Goal: Information Seeking & Learning: Learn about a topic

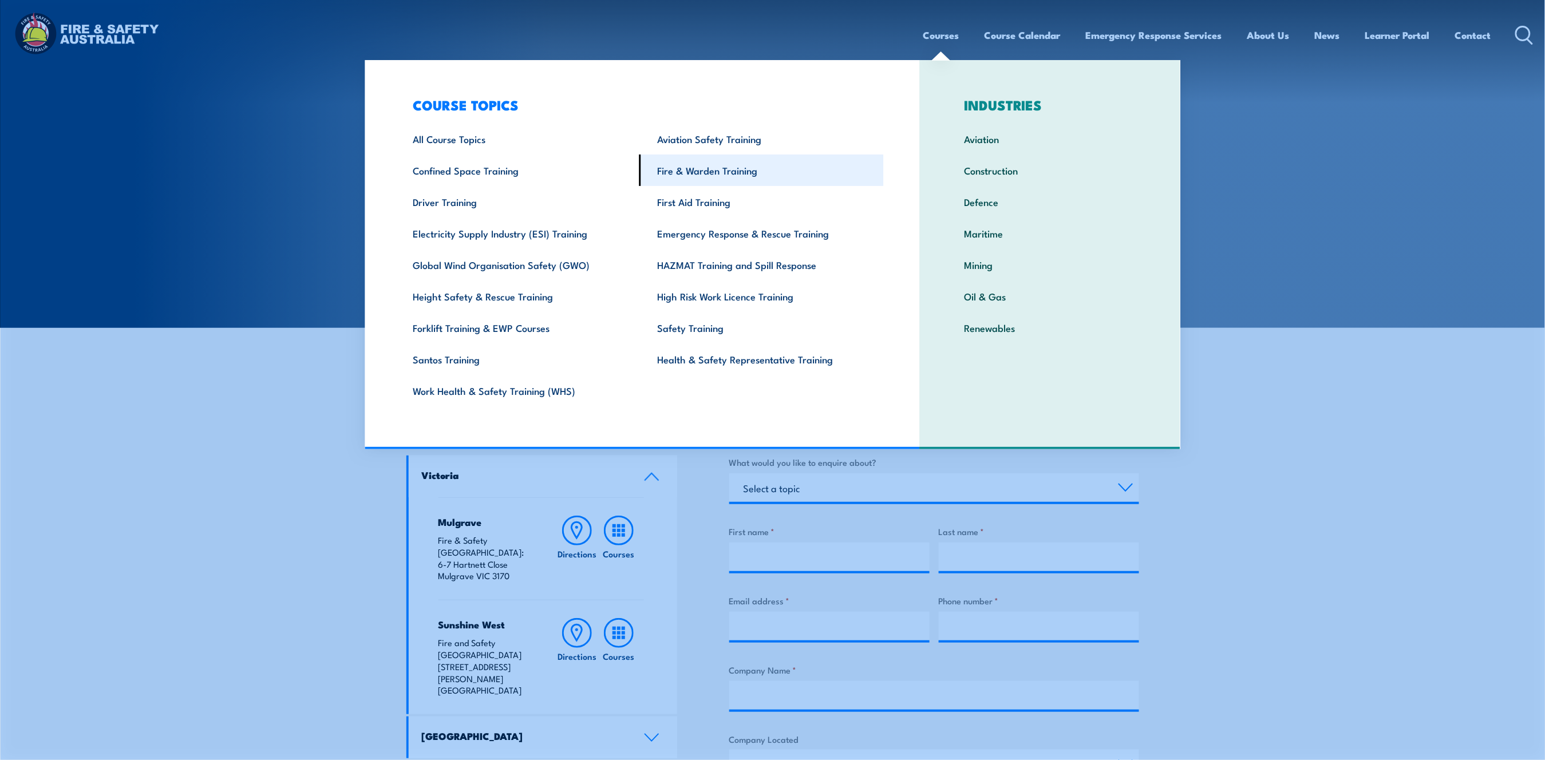
click at [682, 169] on link "Fire & Warden Training" at bounding box center [761, 170] width 244 height 31
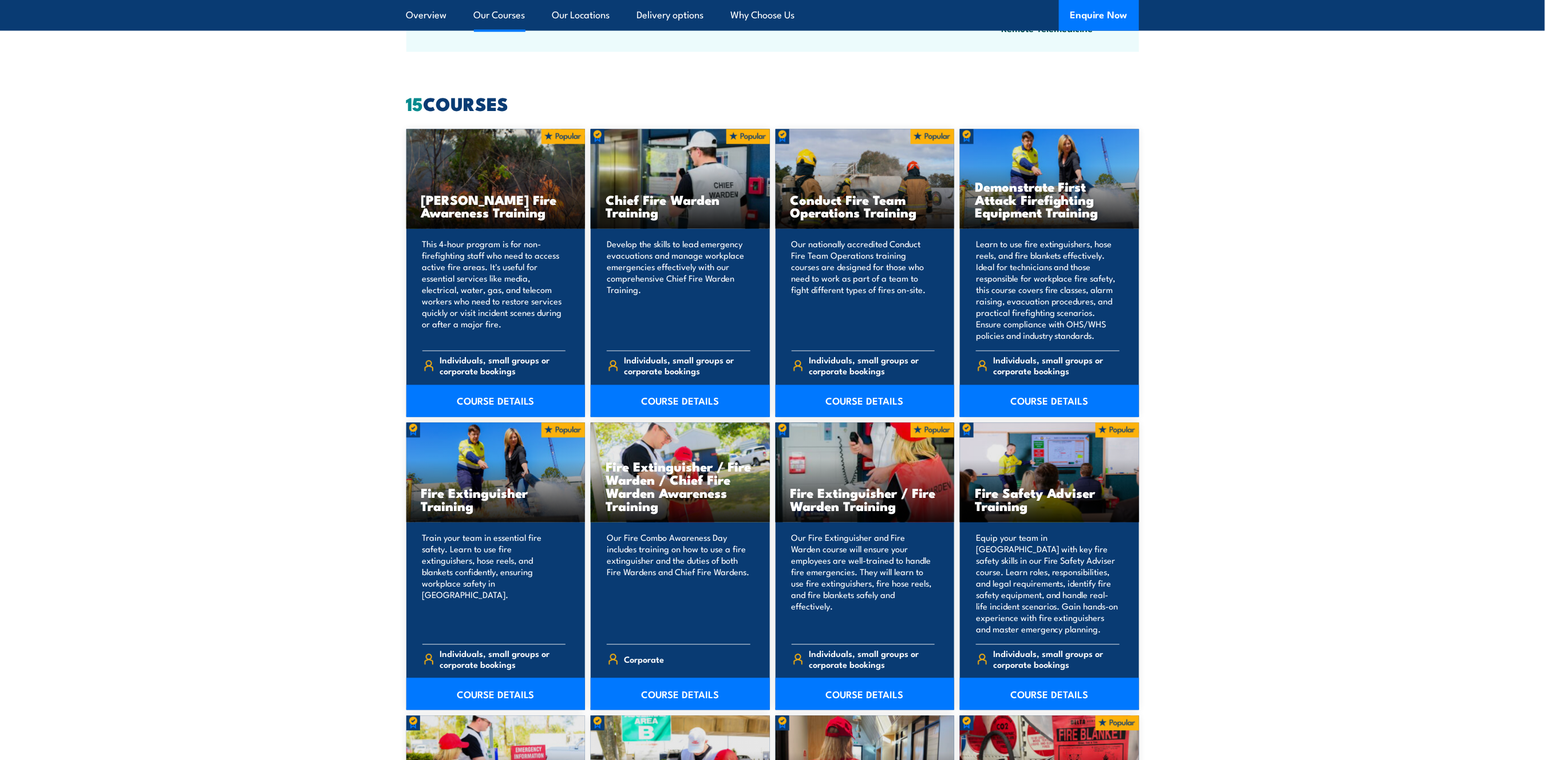
scroll to position [992, 0]
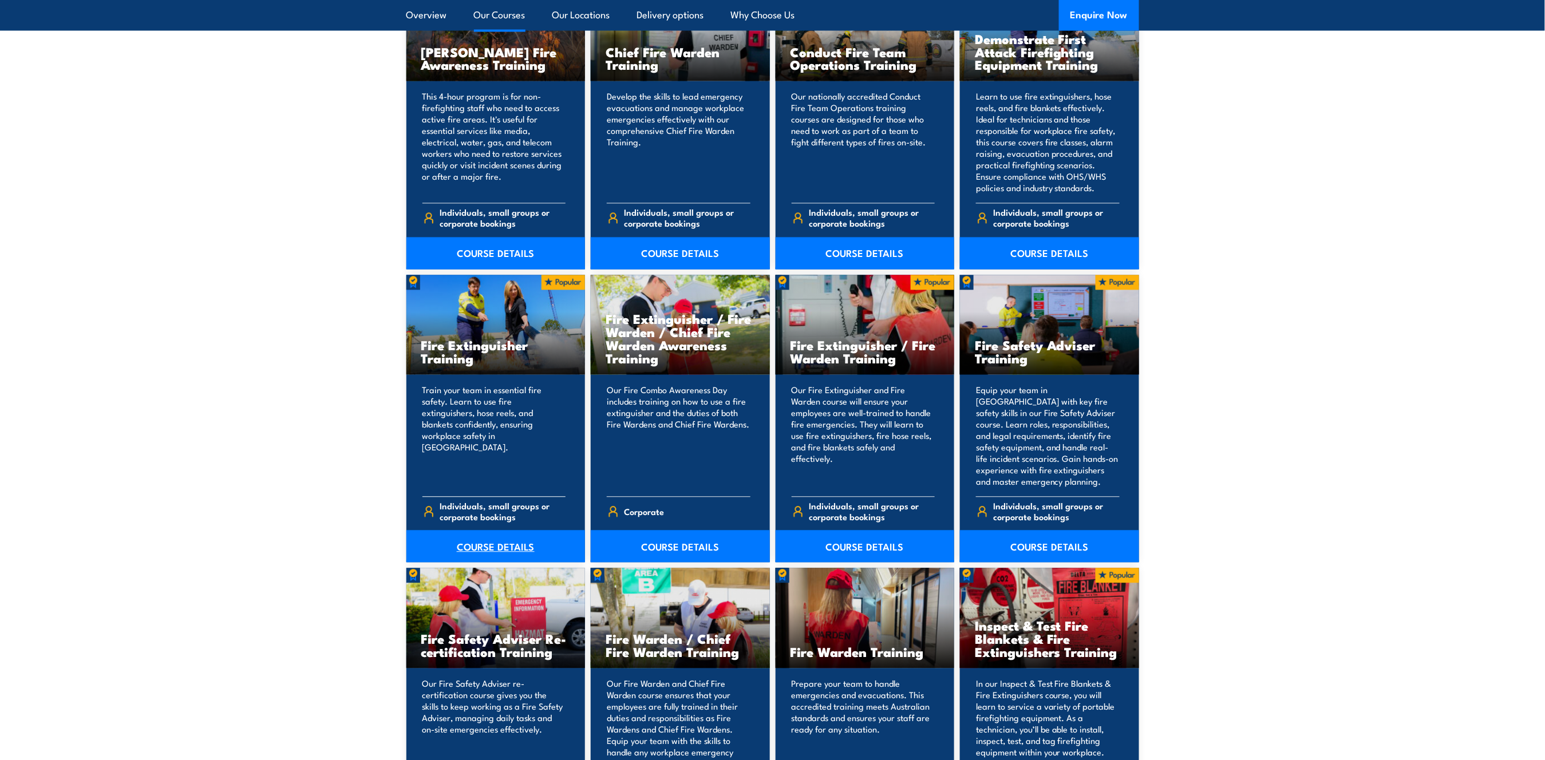
click at [524, 547] on link "COURSE DETAILS" at bounding box center [495, 547] width 179 height 32
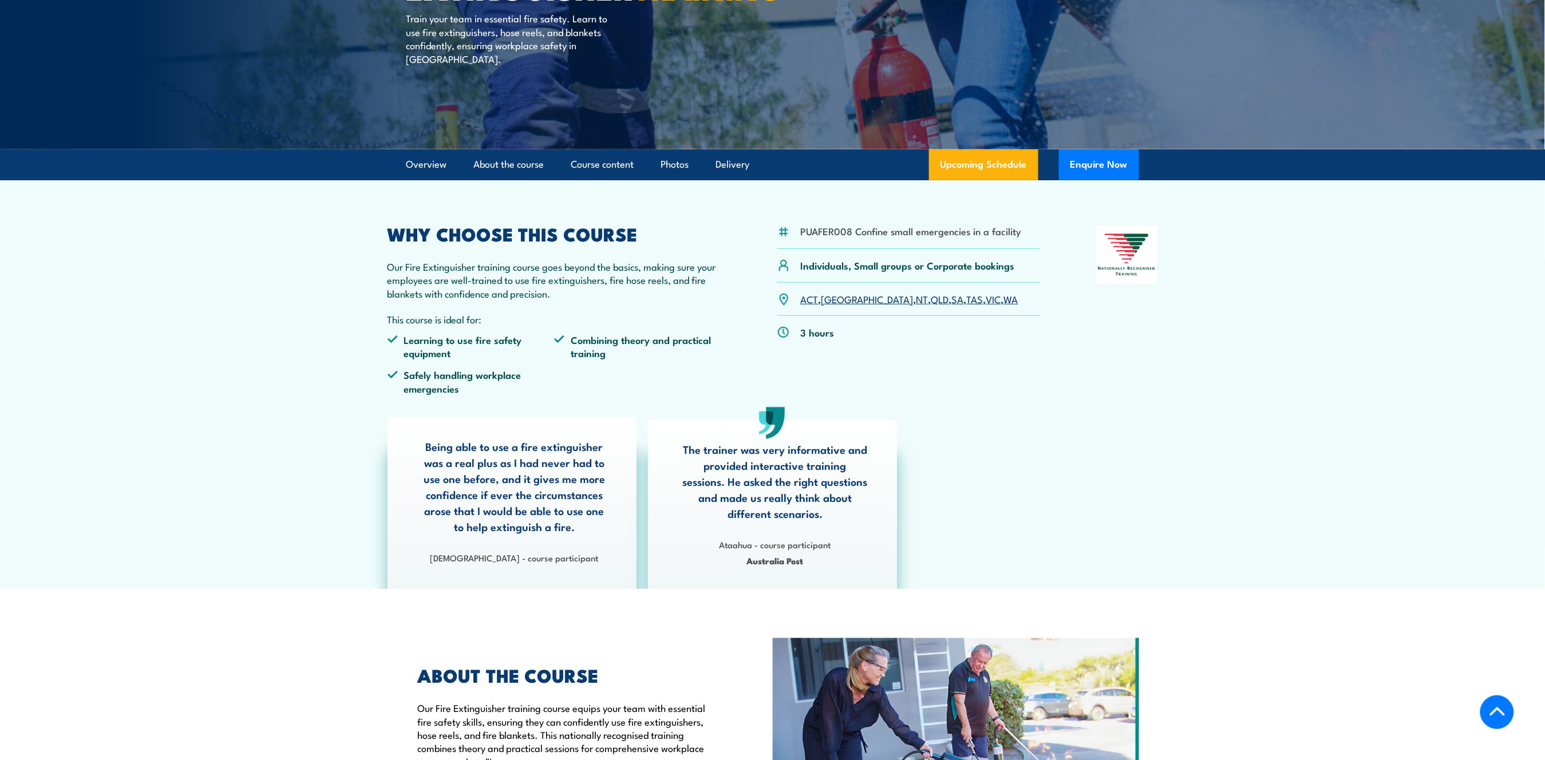
scroll to position [152, 0]
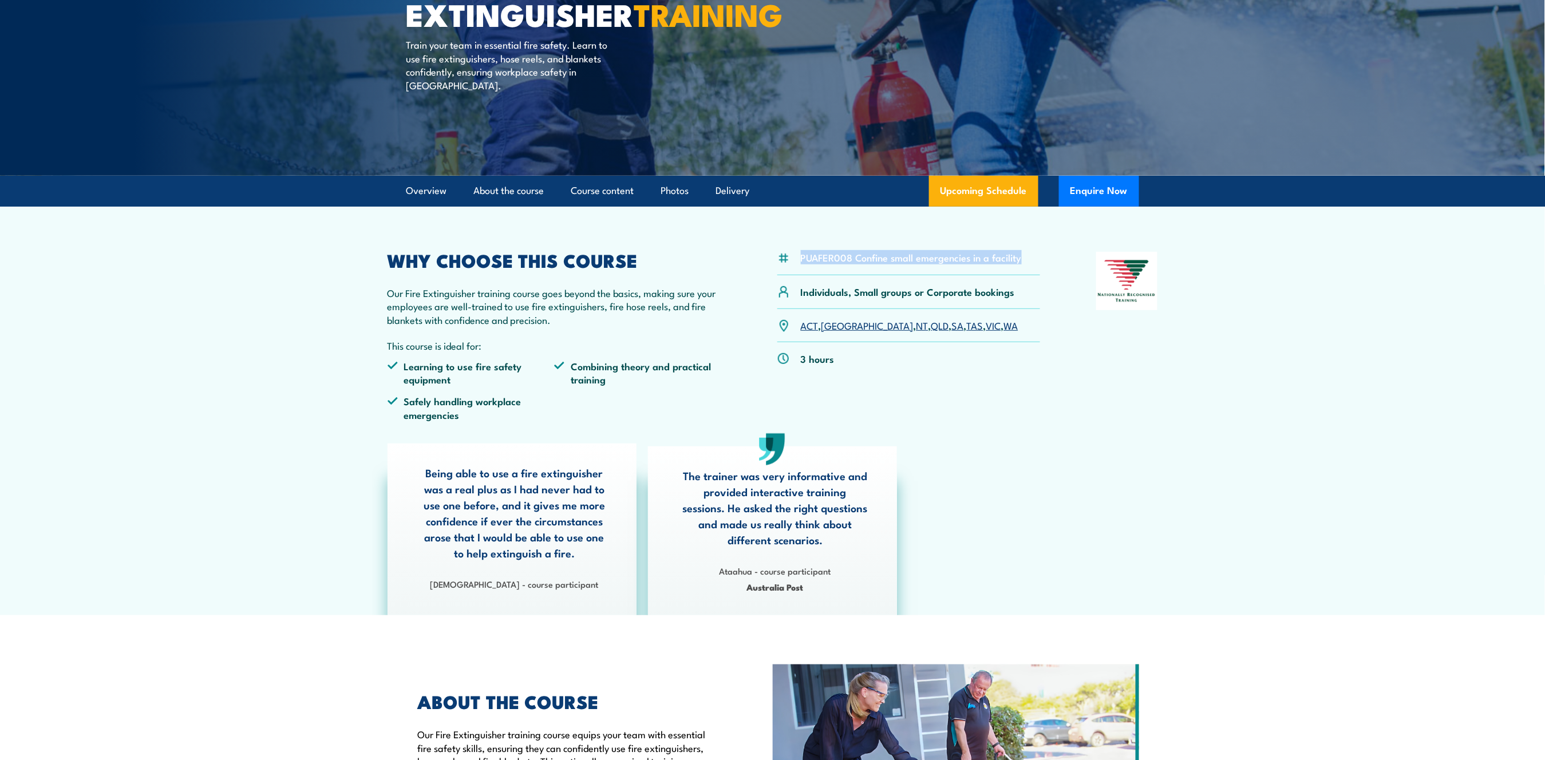
drag, startPoint x: 800, startPoint y: 258, endPoint x: 1021, endPoint y: 261, distance: 221.0
click at [1021, 261] on div "PUAFER008 Confine small emergencies in a facility" at bounding box center [908, 263] width 263 height 23
copy li "PUAFER008 Confine small emergencies in a facility"
click at [889, 248] on article "PUAFER008 Confine small emergencies in a facility Individuals, Small groups or …" at bounding box center [772, 411] width 801 height 409
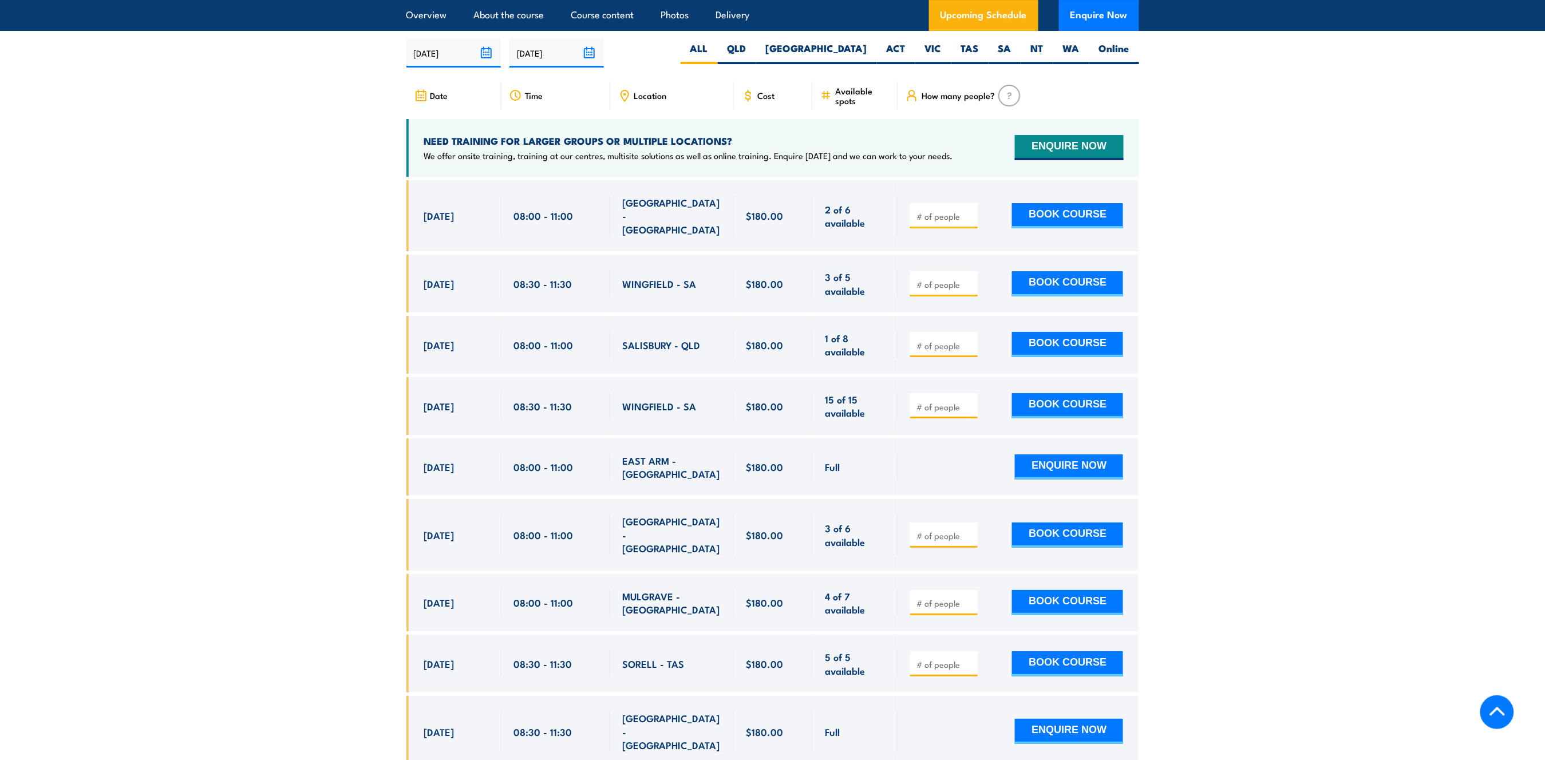
scroll to position [1908, 0]
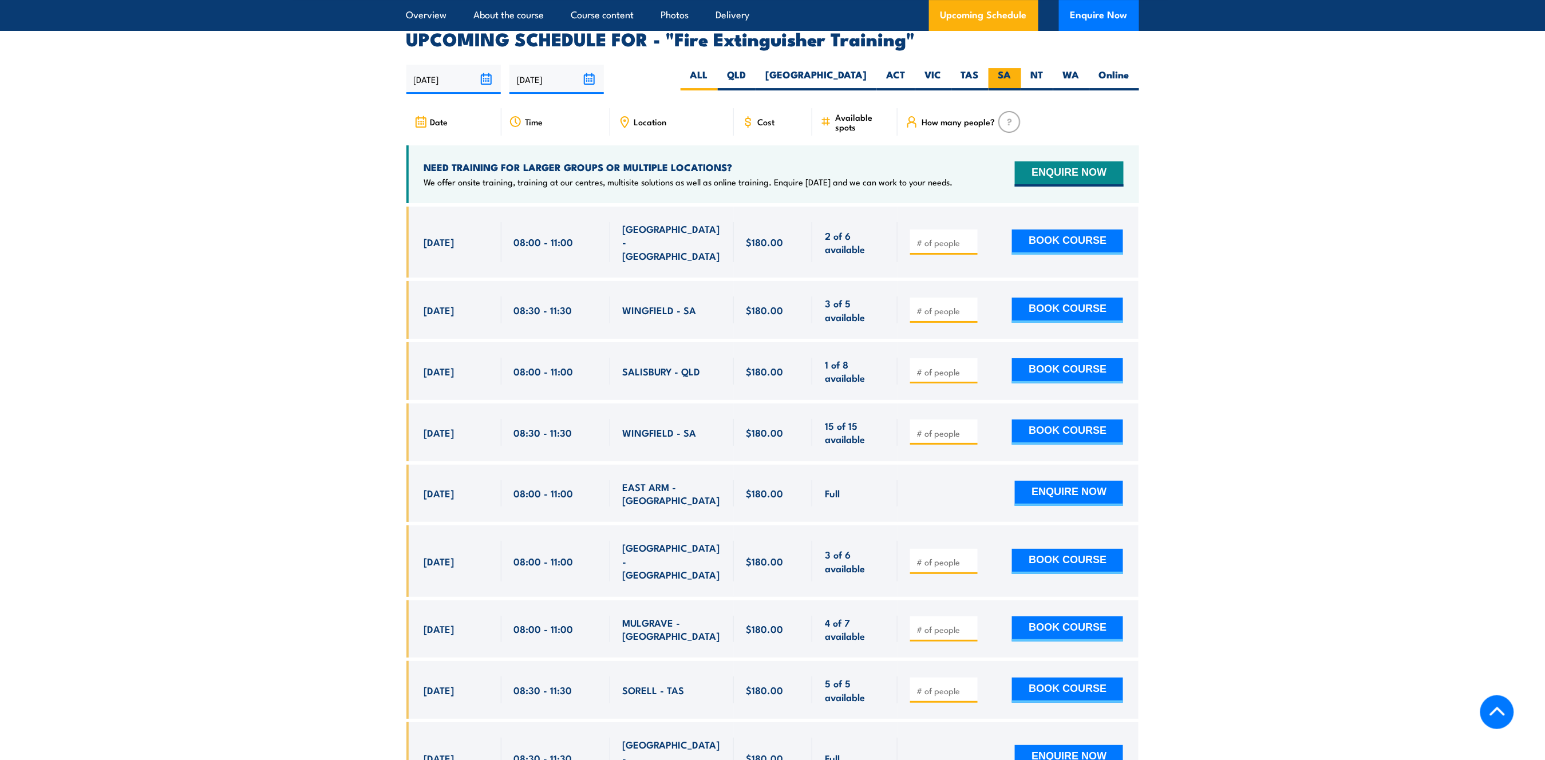
click at [1012, 68] on label "SA" at bounding box center [1004, 79] width 33 height 22
click at [1012, 68] on input "SA" at bounding box center [1014, 71] width 7 height 7
radio input "true"
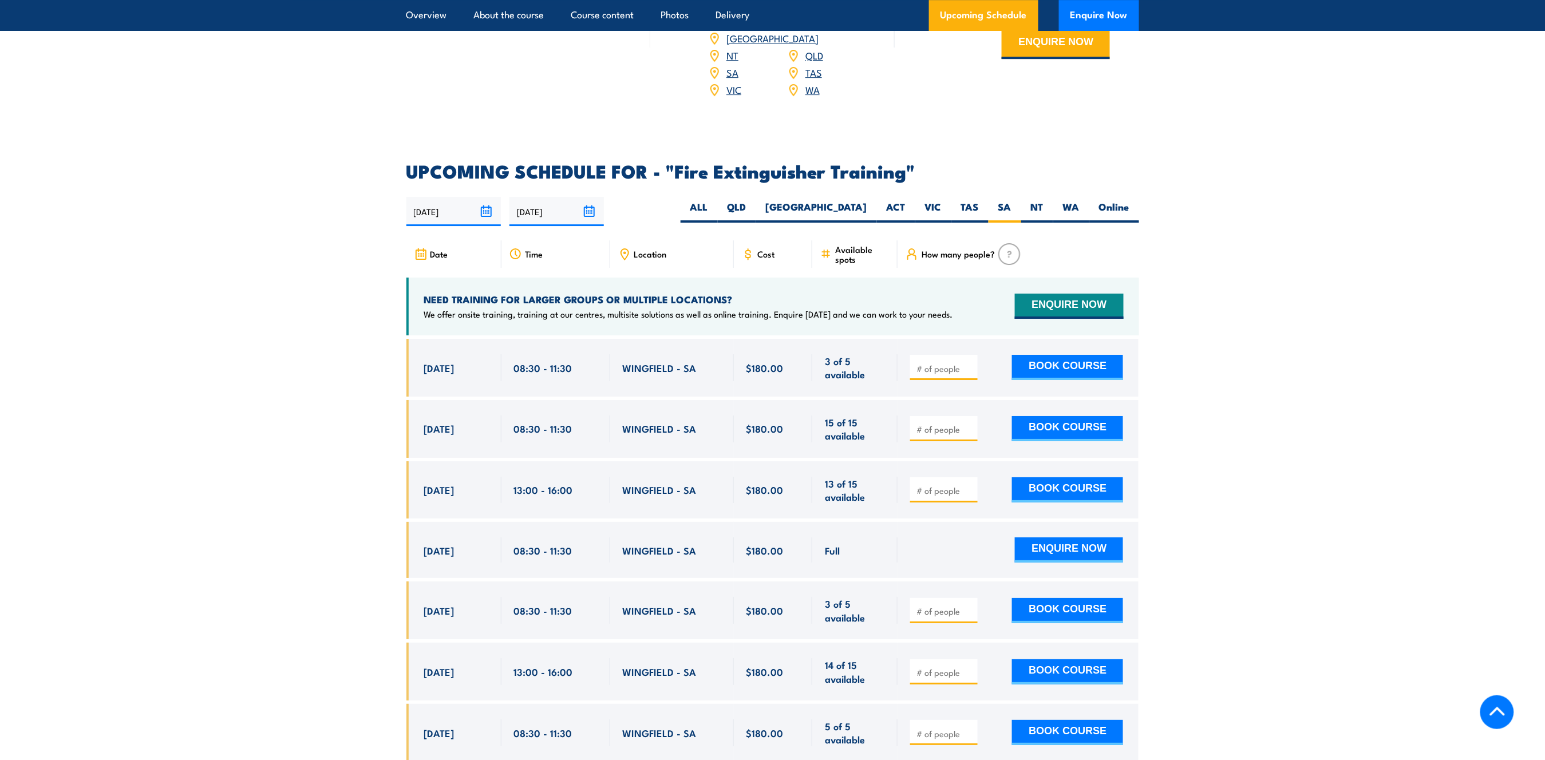
scroll to position [1768, 0]
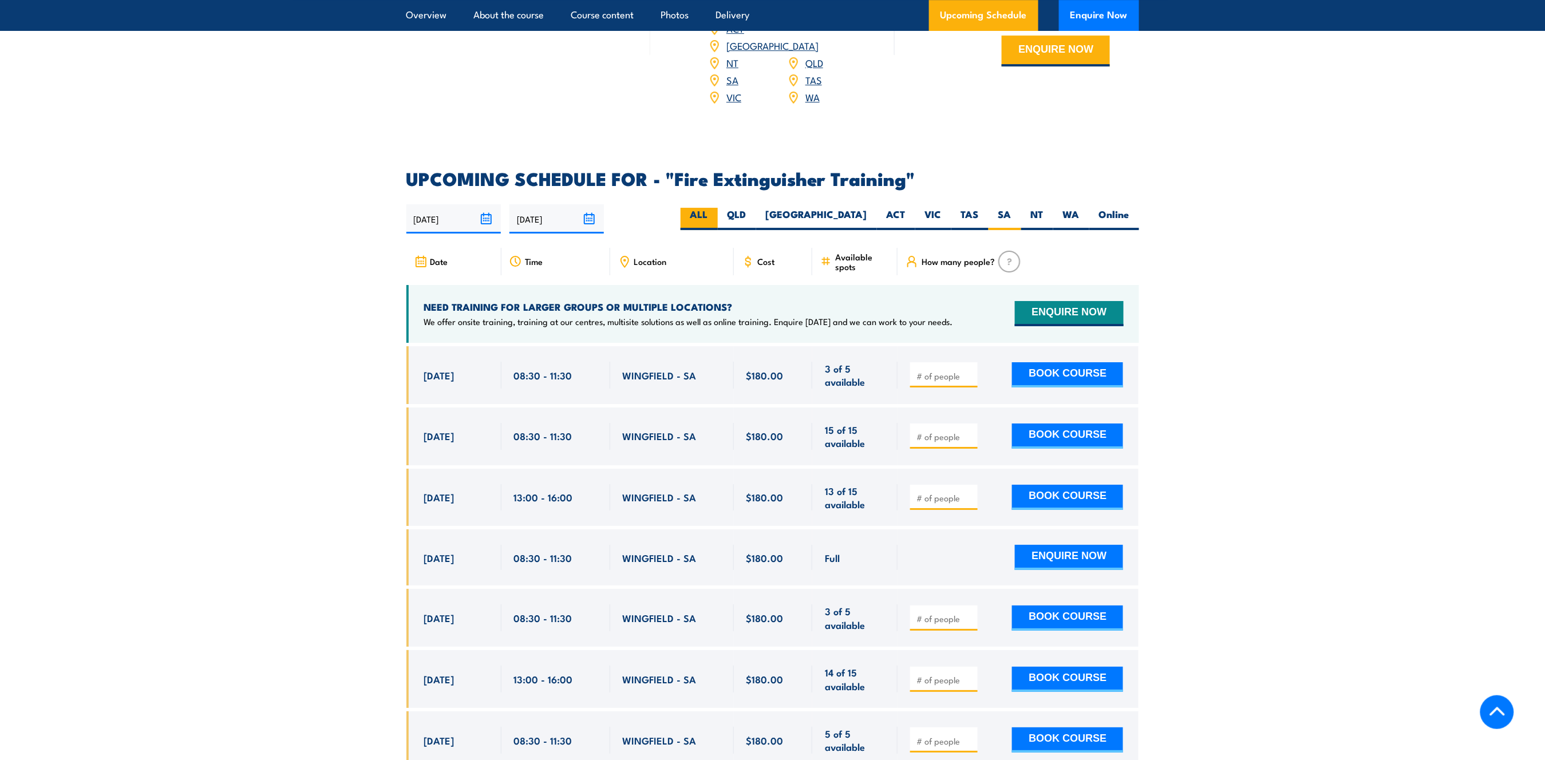
click at [718, 208] on label "ALL" at bounding box center [699, 219] width 37 height 22
click at [715, 208] on input "ALL" at bounding box center [711, 211] width 7 height 7
radio input "true"
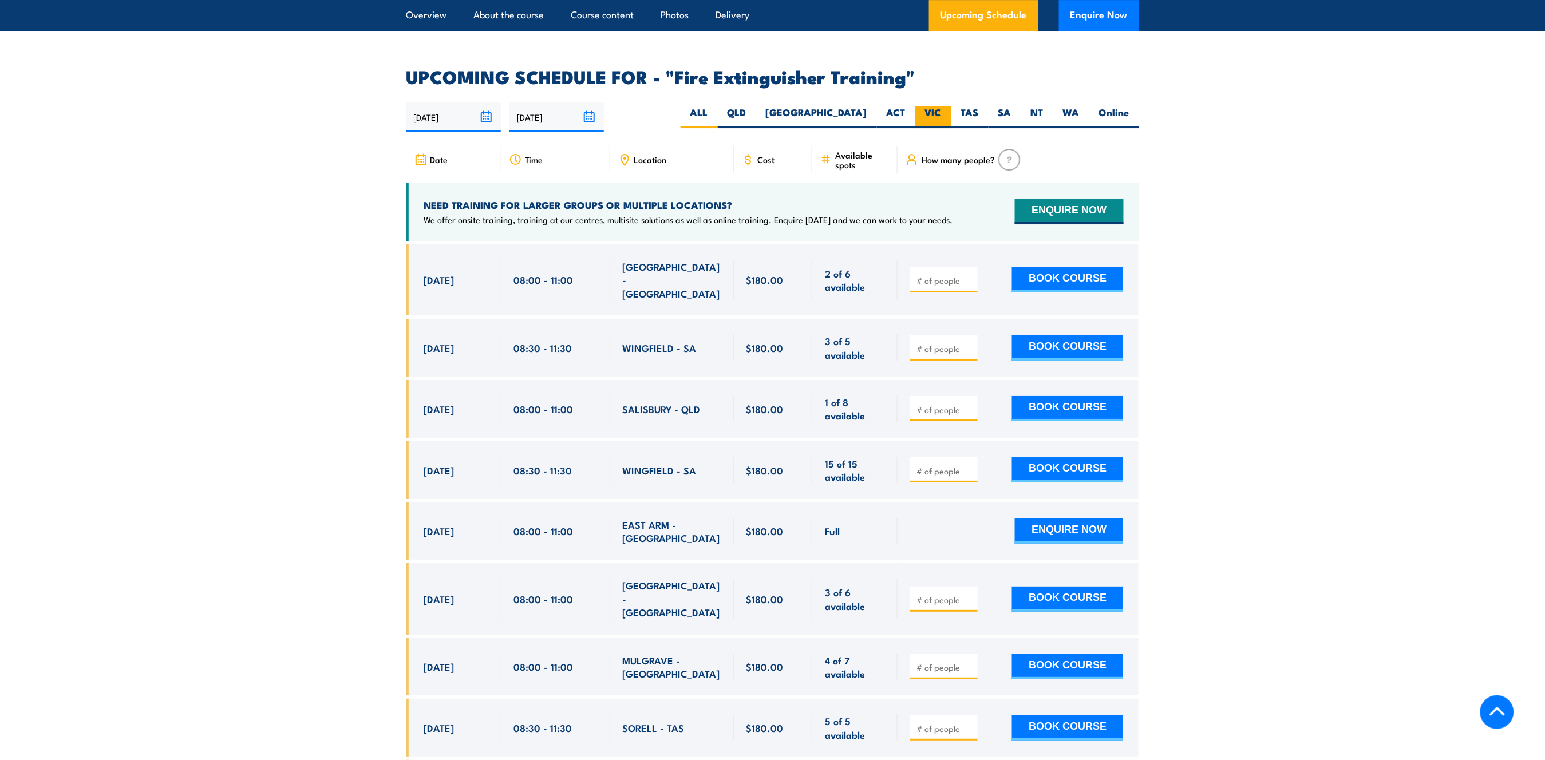
scroll to position [1844, 0]
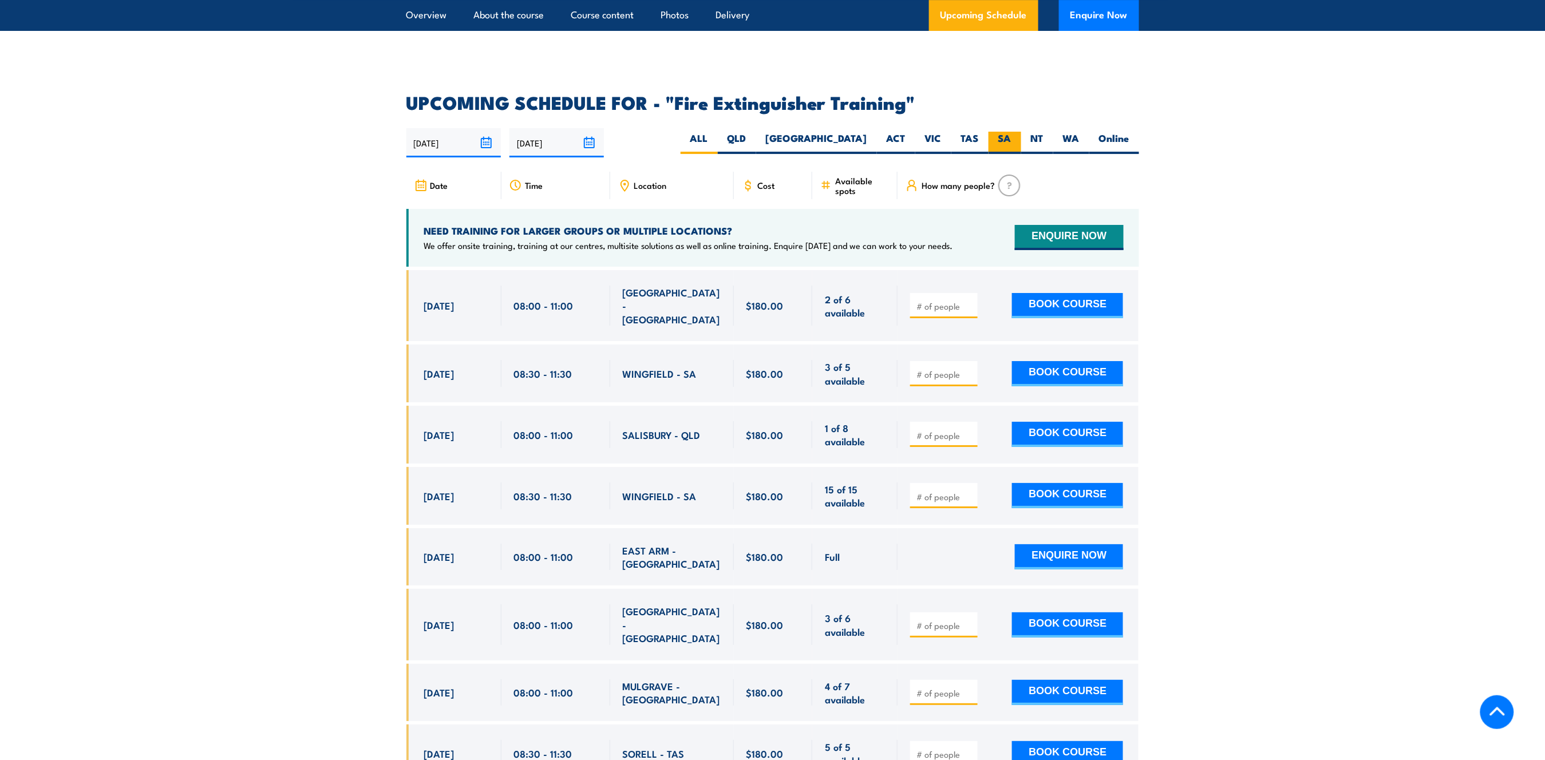
click at [997, 132] on label "SA" at bounding box center [1004, 143] width 33 height 22
click at [1011, 132] on input "SA" at bounding box center [1014, 135] width 7 height 7
radio input "true"
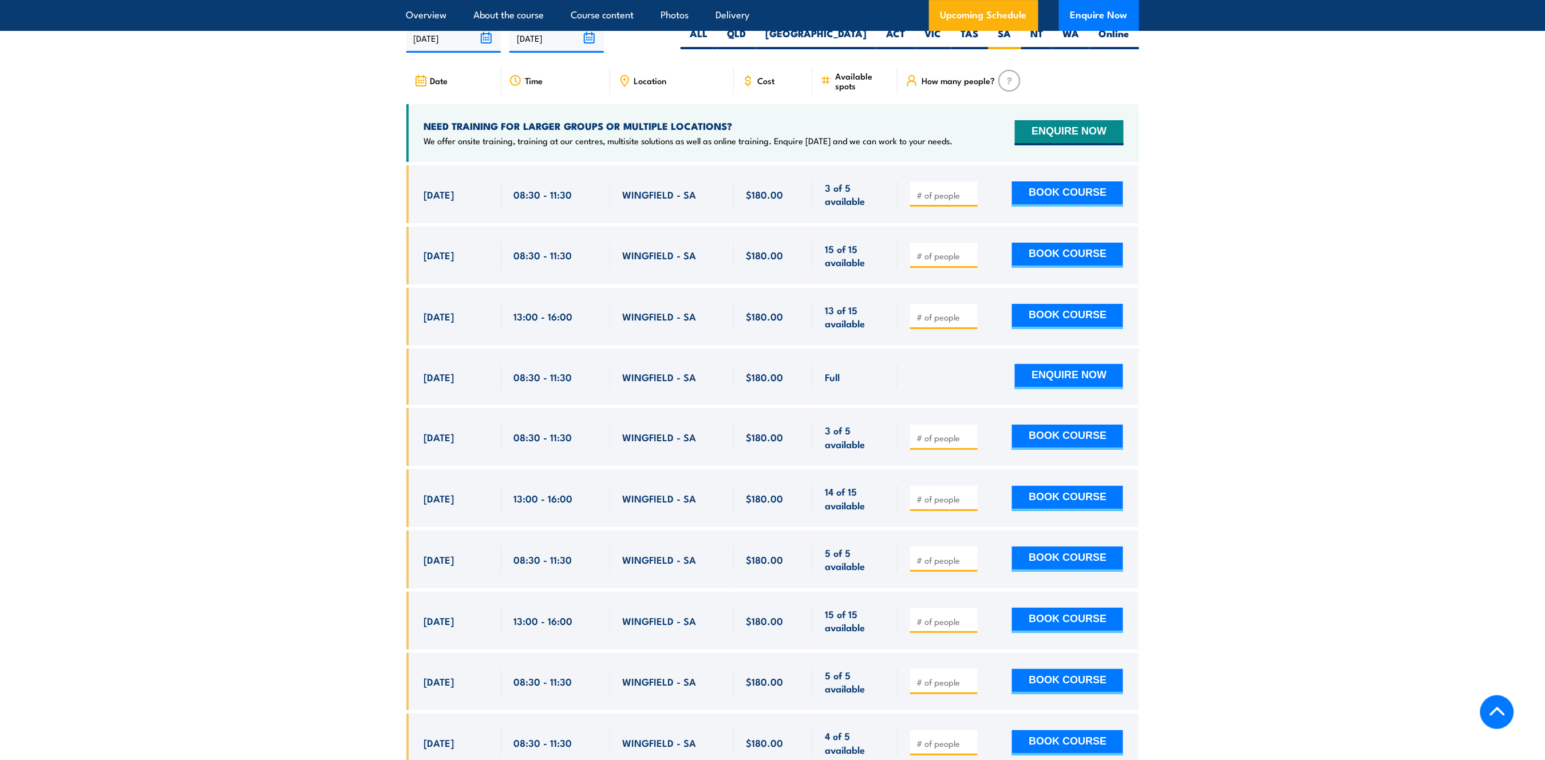
scroll to position [1997, 0]
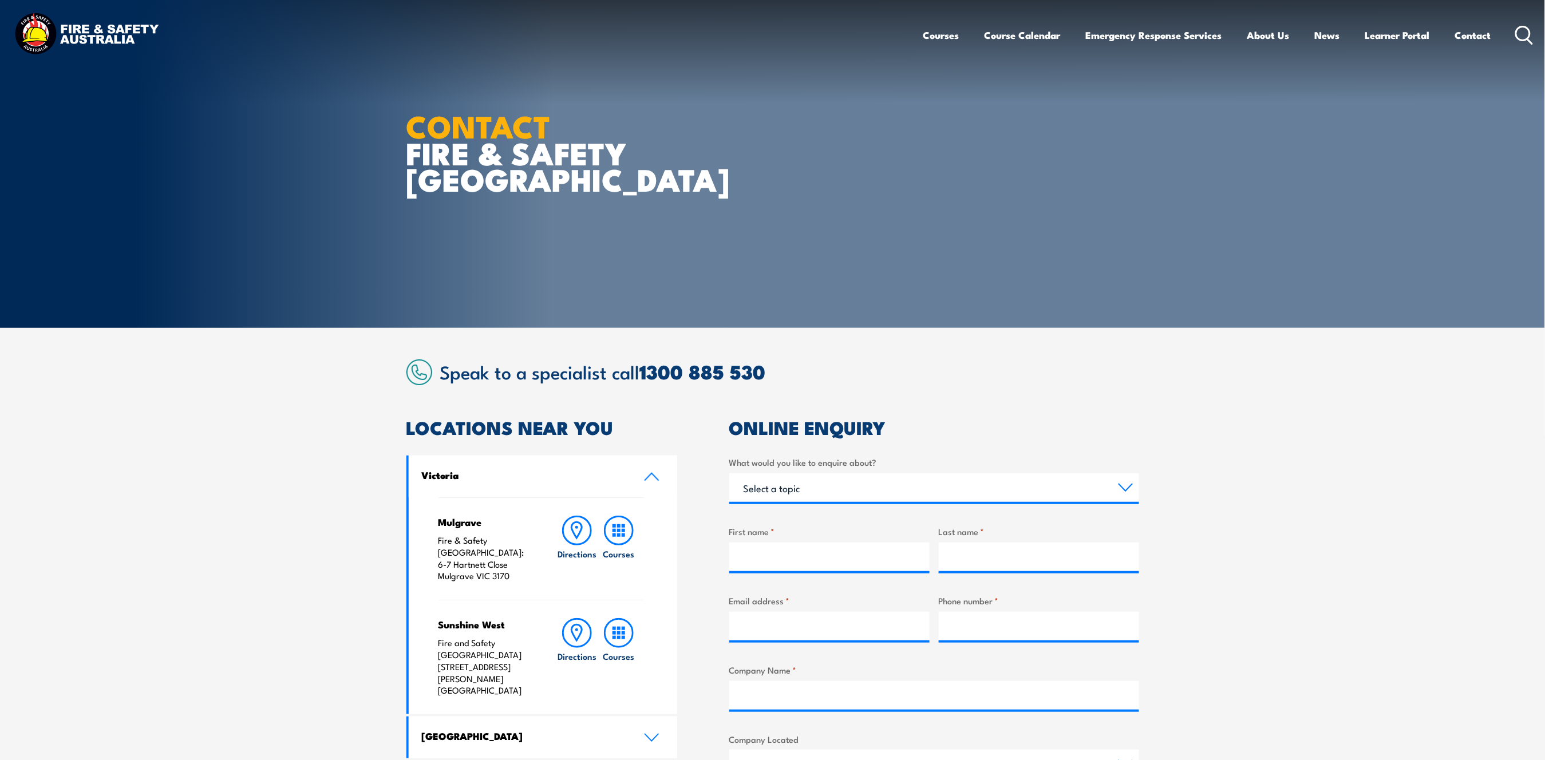
click at [339, 415] on section "Speak to a specialist call [PHONE_NUMBER] LOCATIONS NEAR [GEOGRAPHIC_DATA] [GEO…" at bounding box center [772, 691] width 1545 height 726
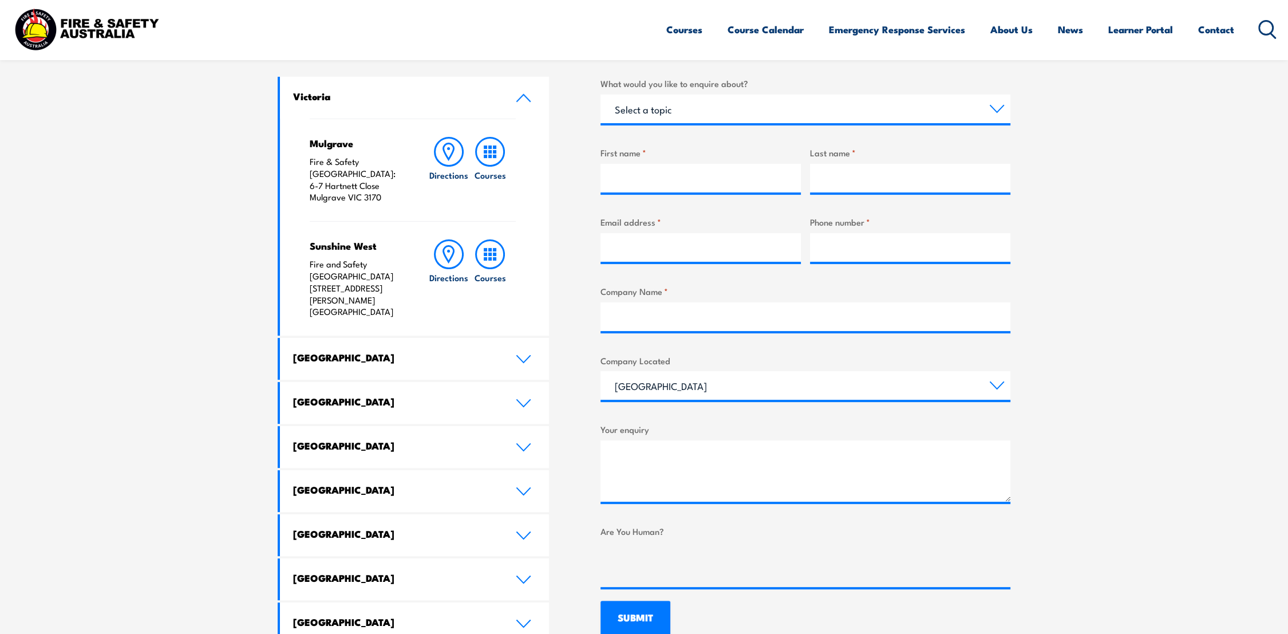
scroll to position [318, 0]
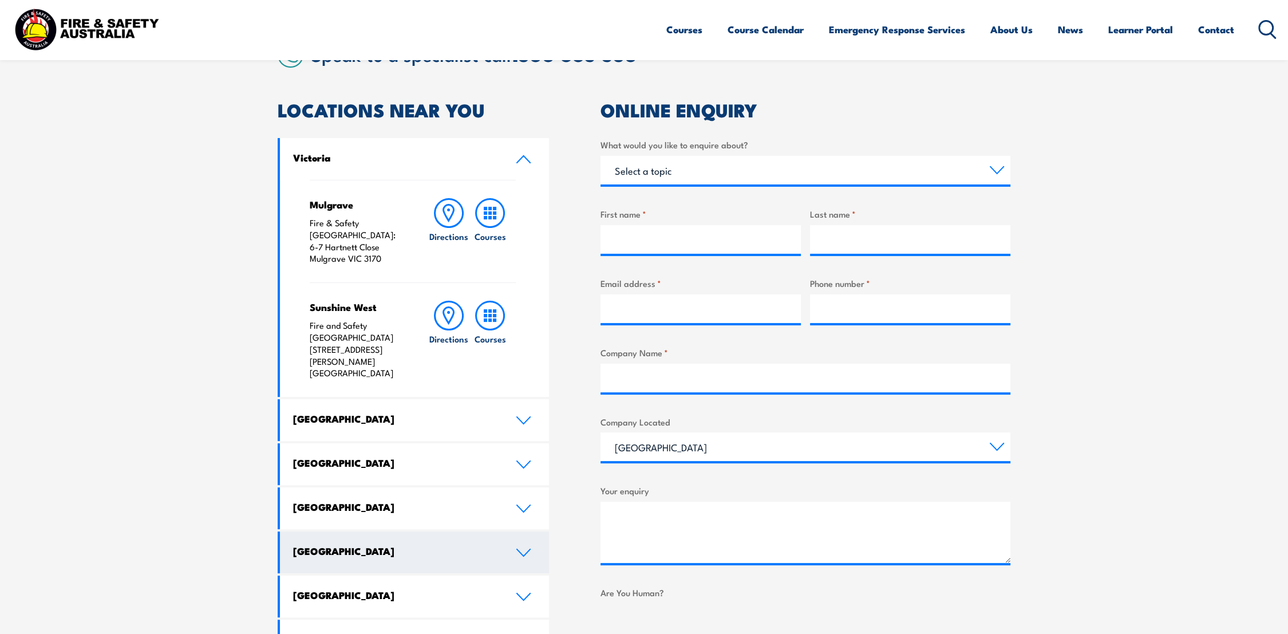
click at [520, 549] on icon at bounding box center [523, 552] width 13 height 7
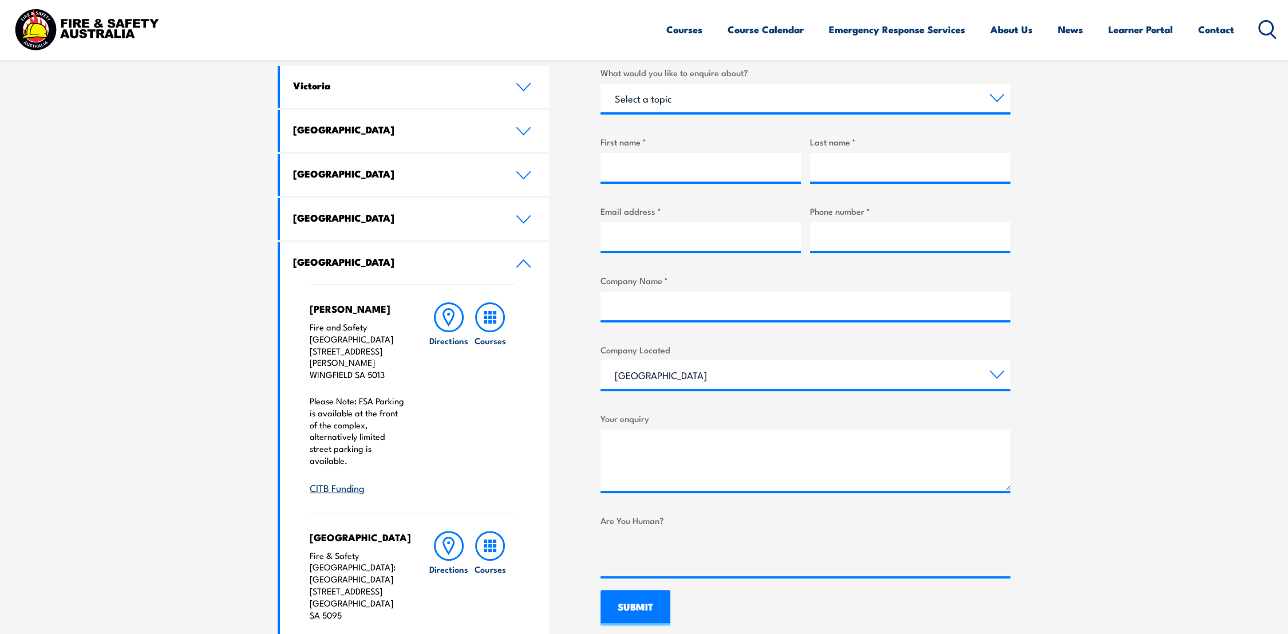
scroll to position [445, 0]
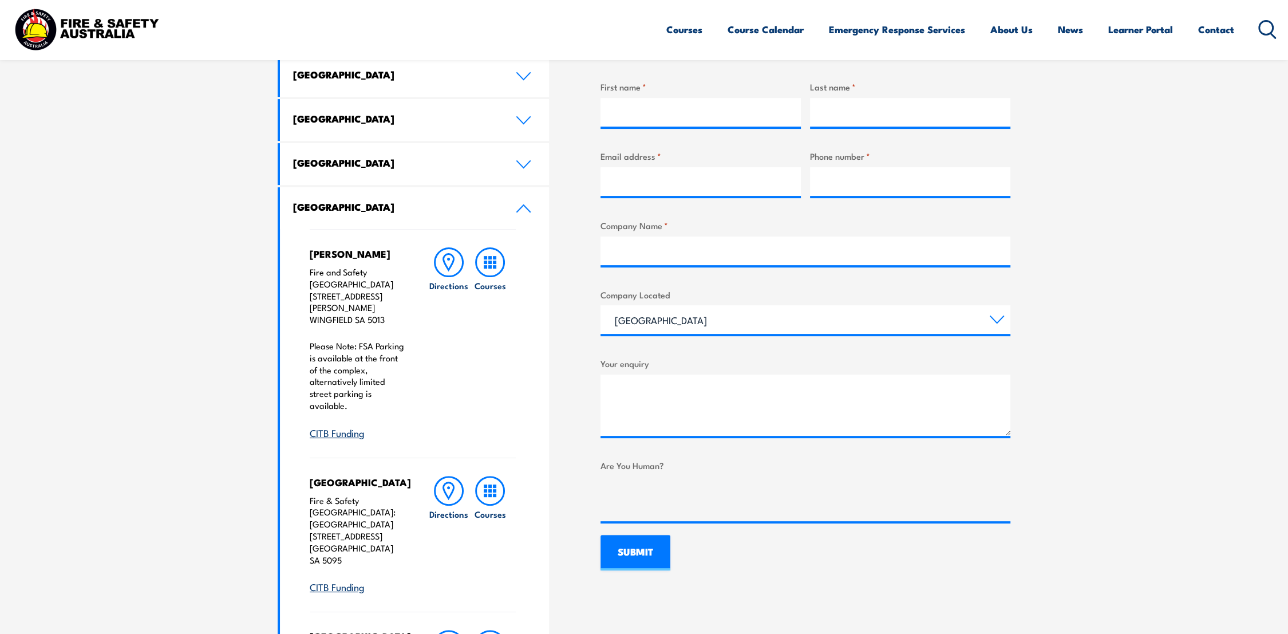
drag, startPoint x: 210, startPoint y: 420, endPoint x: 180, endPoint y: 345, distance: 80.4
click at [180, 345] on section "Speak to a specialist call 1300 885 530 LOCATIONS NEAR YOU Victoria Mulgrave Fi…" at bounding box center [644, 452] width 1288 height 1138
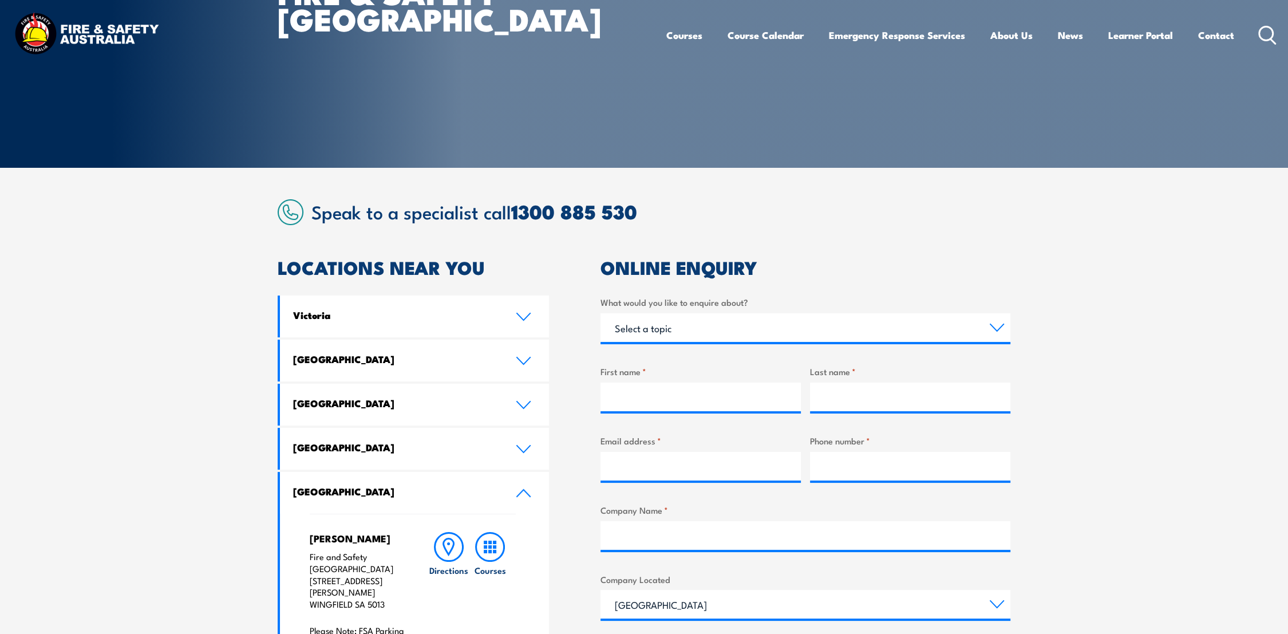
scroll to position [0, 0]
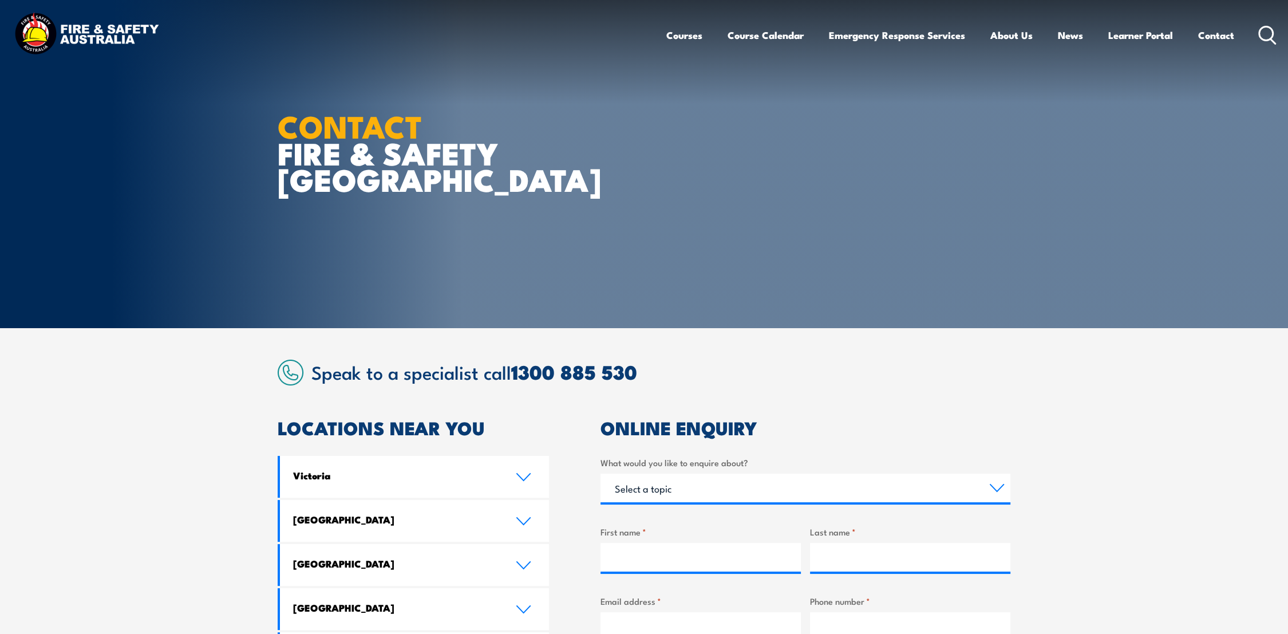
click at [345, 121] on strong "CONTACT" at bounding box center [350, 125] width 145 height 48
click at [84, 32] on img at bounding box center [86, 34] width 150 height 49
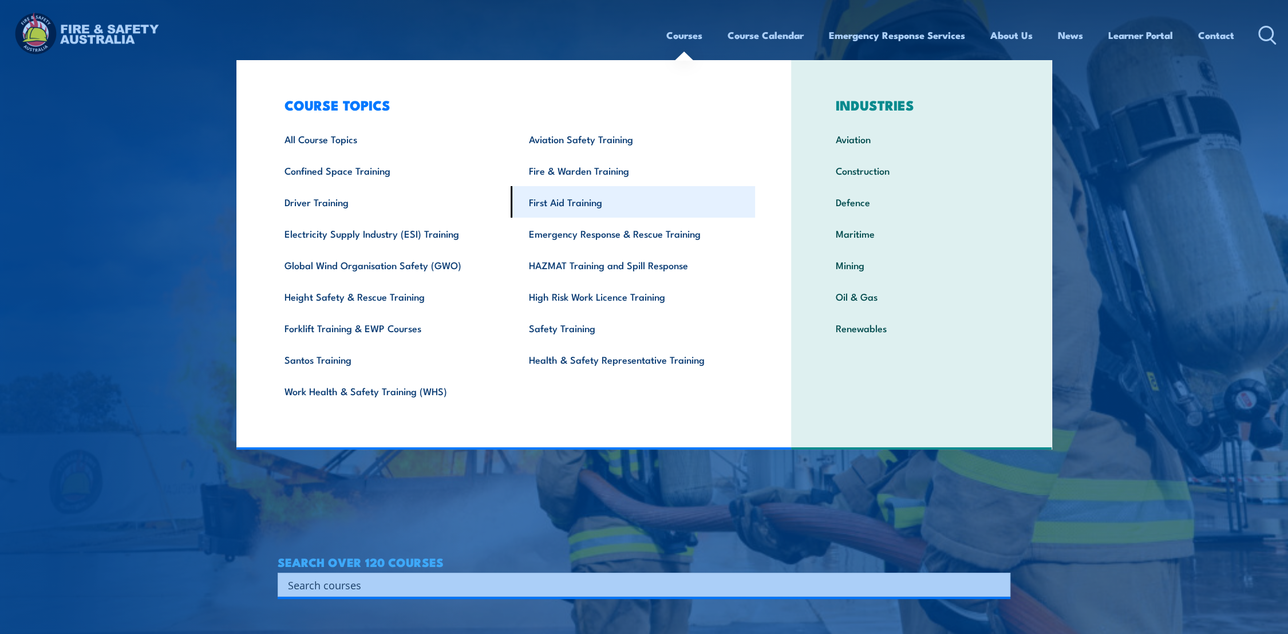
click at [571, 199] on link "First Aid Training" at bounding box center [633, 201] width 244 height 31
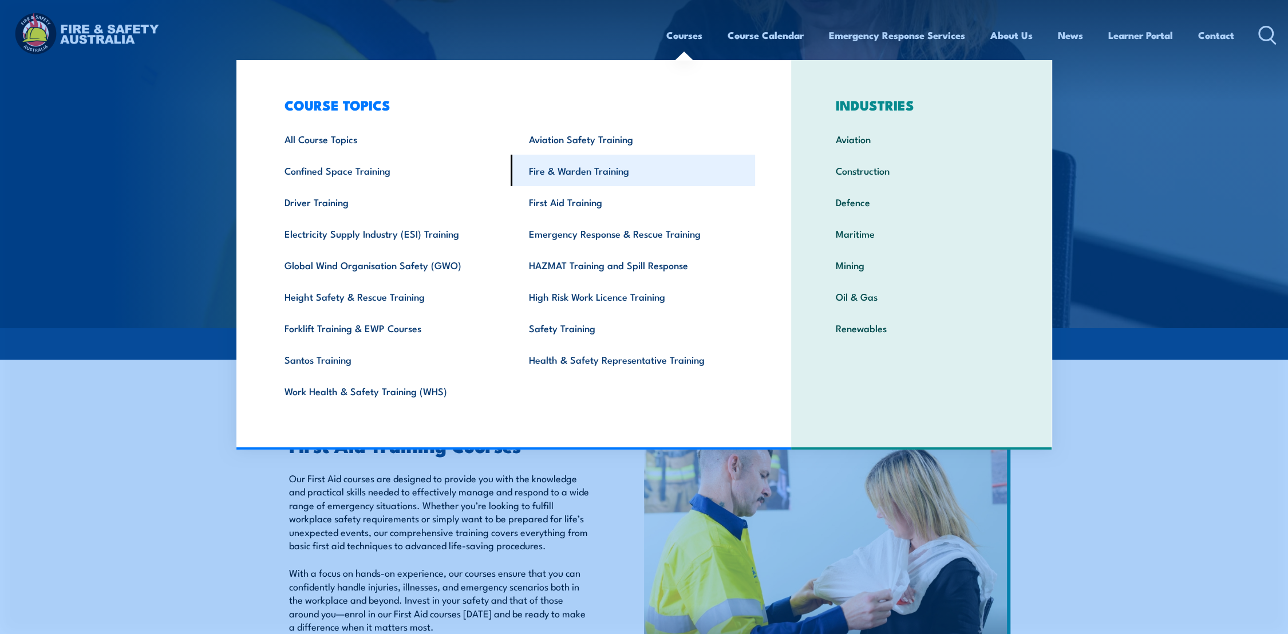
click at [565, 173] on link "Fire & Warden Training" at bounding box center [633, 170] width 244 height 31
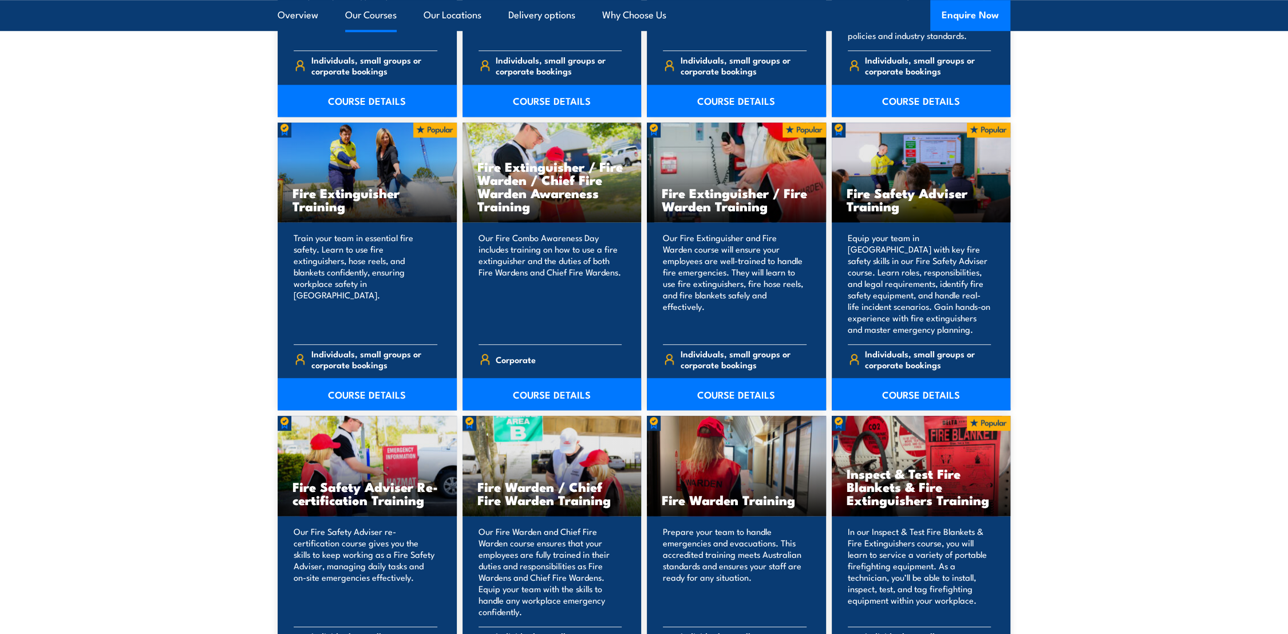
scroll to position [1208, 0]
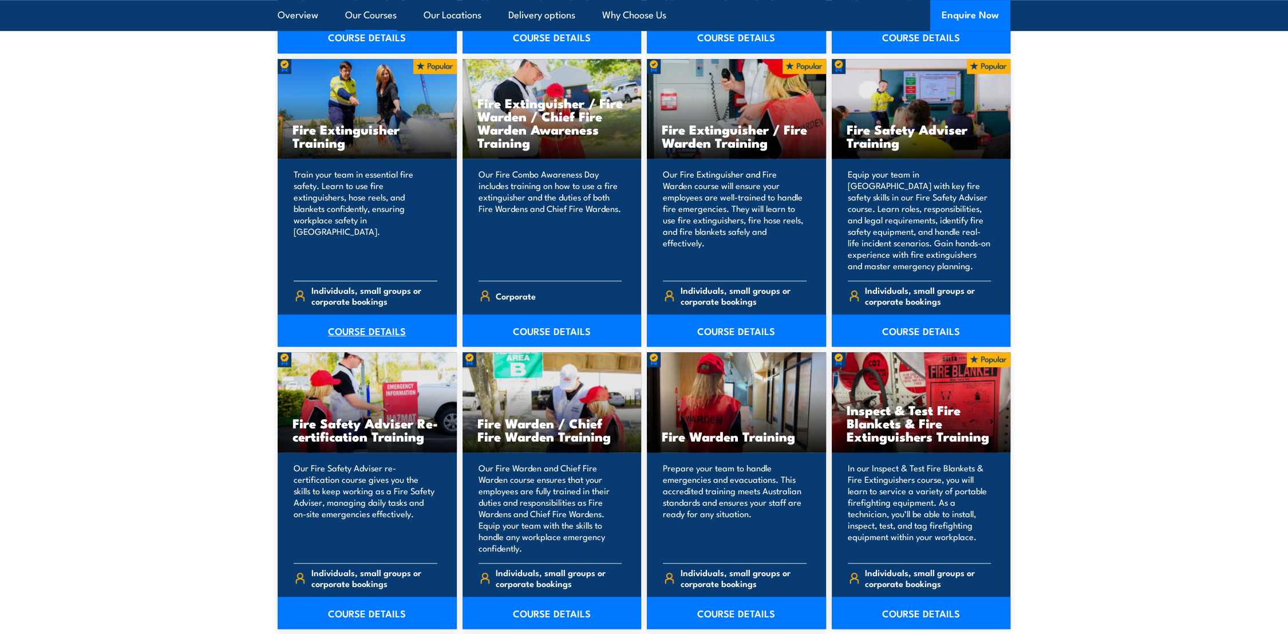
click at [366, 330] on link "COURSE DETAILS" at bounding box center [367, 330] width 179 height 32
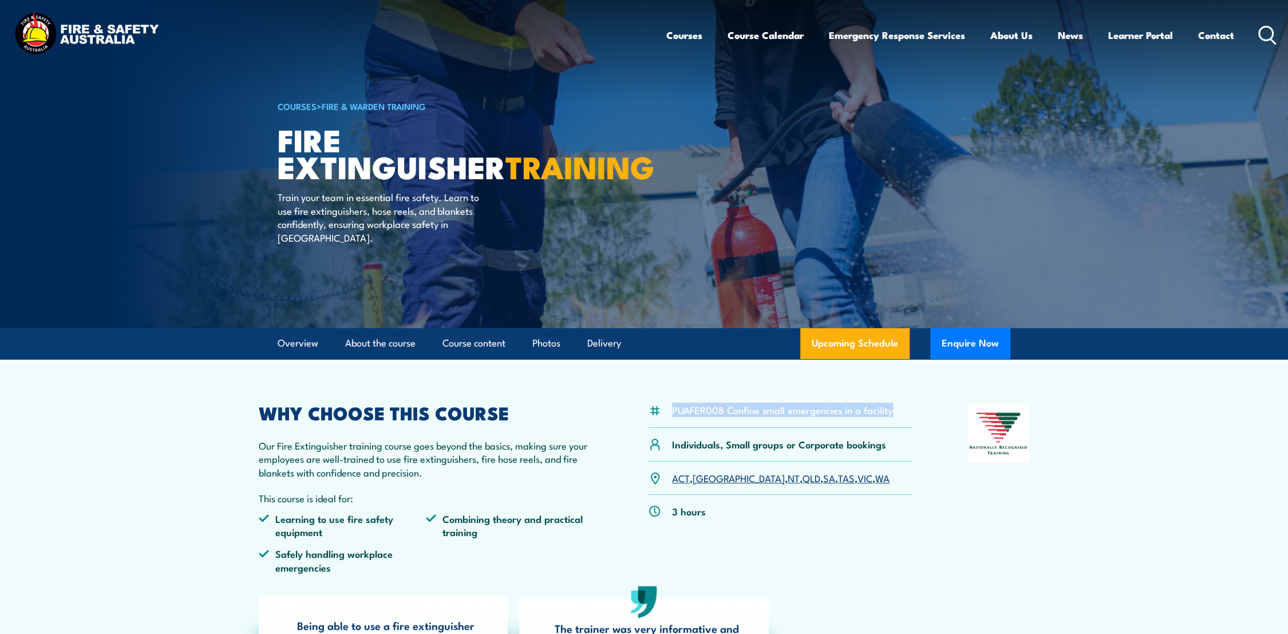
drag, startPoint x: 670, startPoint y: 408, endPoint x: 902, endPoint y: 414, distance: 231.9
click at [902, 414] on div "PUAFER008 Confine small emergencies in a facility" at bounding box center [780, 415] width 263 height 23
copy li "PUAFER008 Confine small emergencies in a facility"
click at [785, 396] on article "PUAFER008 Confine small emergencies in a facility Individuals, Small groups or …" at bounding box center [643, 563] width 801 height 409
click at [1201, 472] on section "PUAFER008 Confine small emergencies in a facility Individuals, Small groups or …" at bounding box center [644, 563] width 1288 height 409
